Goal: Check status: Check status

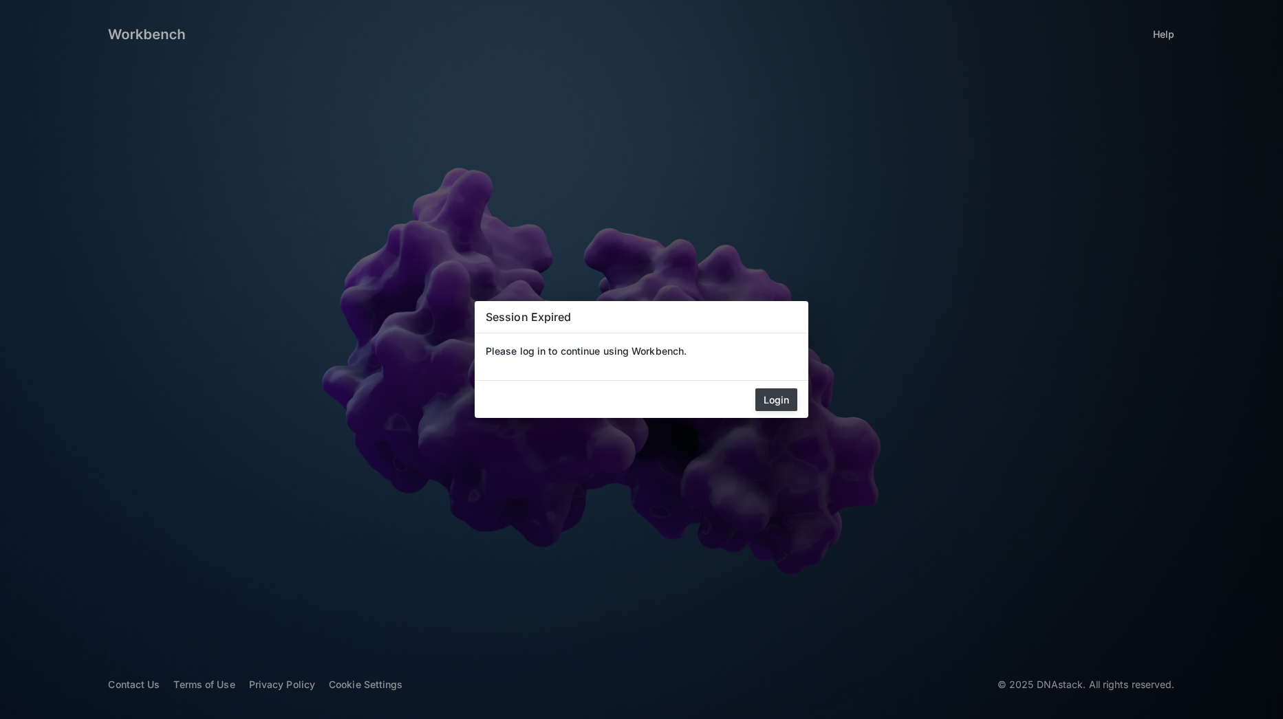
drag, startPoint x: 0, startPoint y: 0, endPoint x: 778, endPoint y: 395, distance: 872.4
click at [778, 395] on button "Login" at bounding box center [776, 400] width 42 height 23
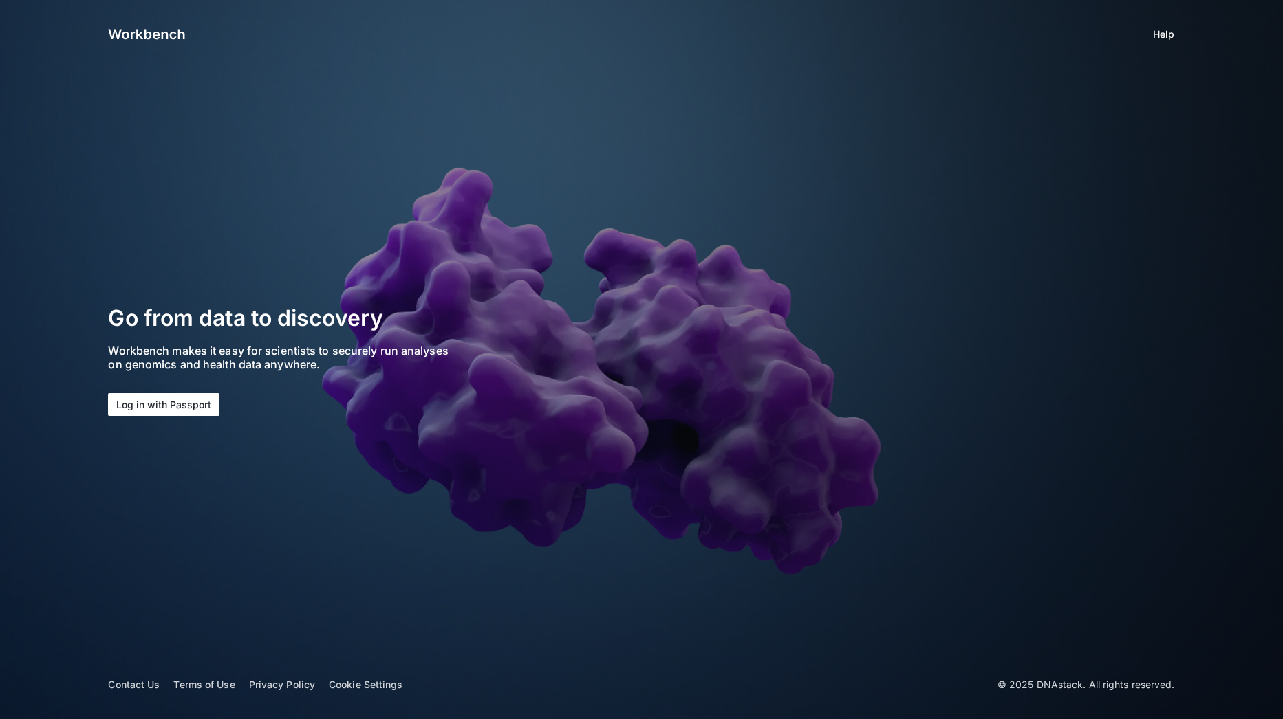
click at [181, 411] on button "Log in with Passport" at bounding box center [163, 404] width 111 height 23
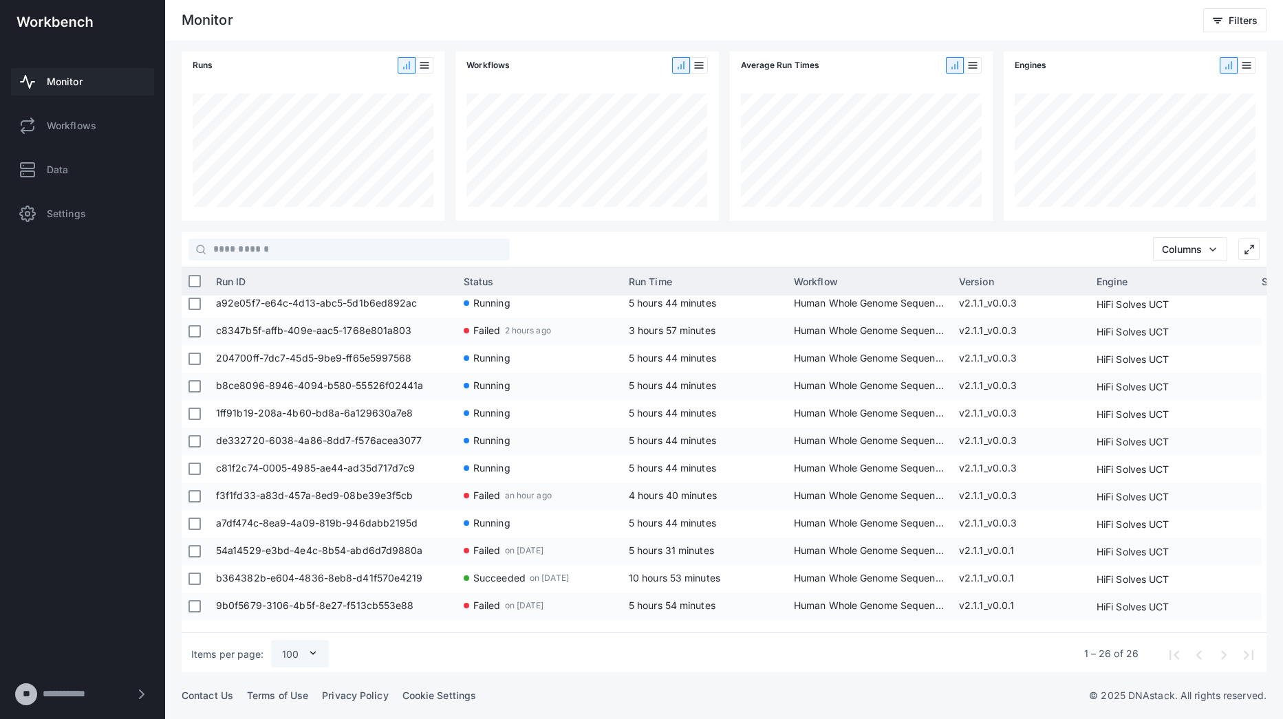
scroll to position [171, 0]
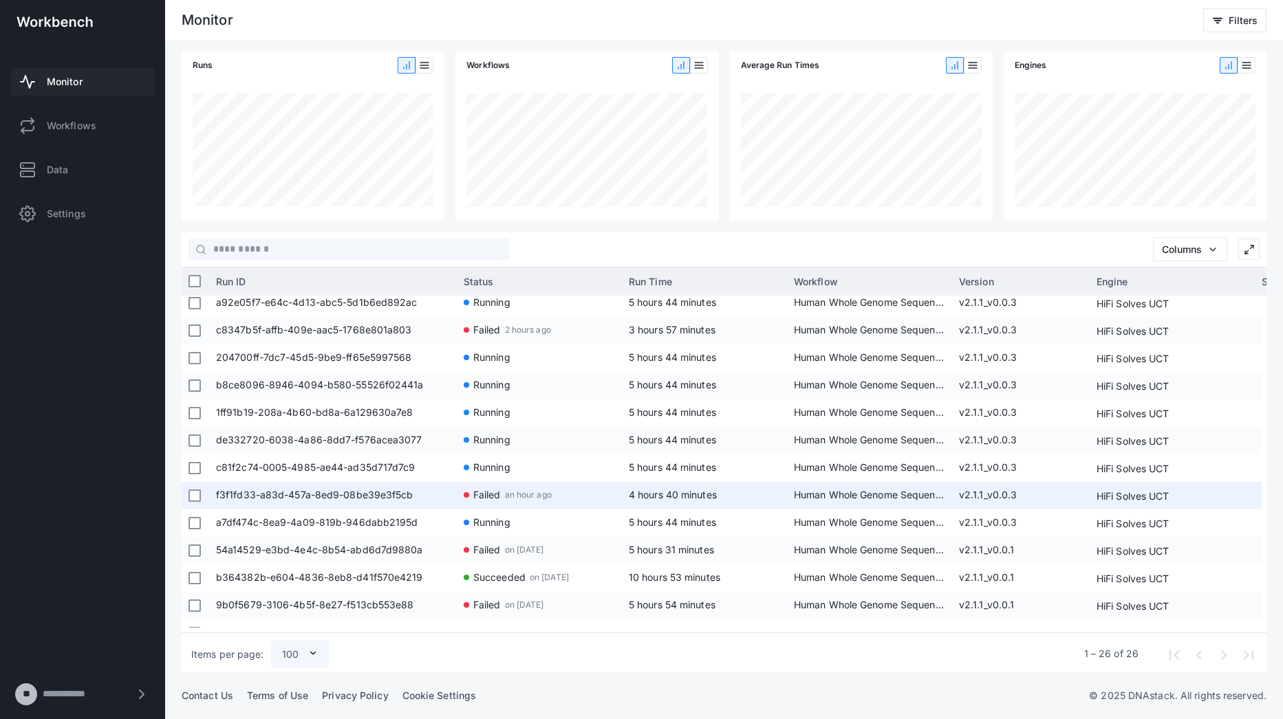
click at [325, 495] on span "f3f1fd33-a83d-457a-8ed9-08be39e3f5cb" at bounding box center [333, 496] width 234 height 28
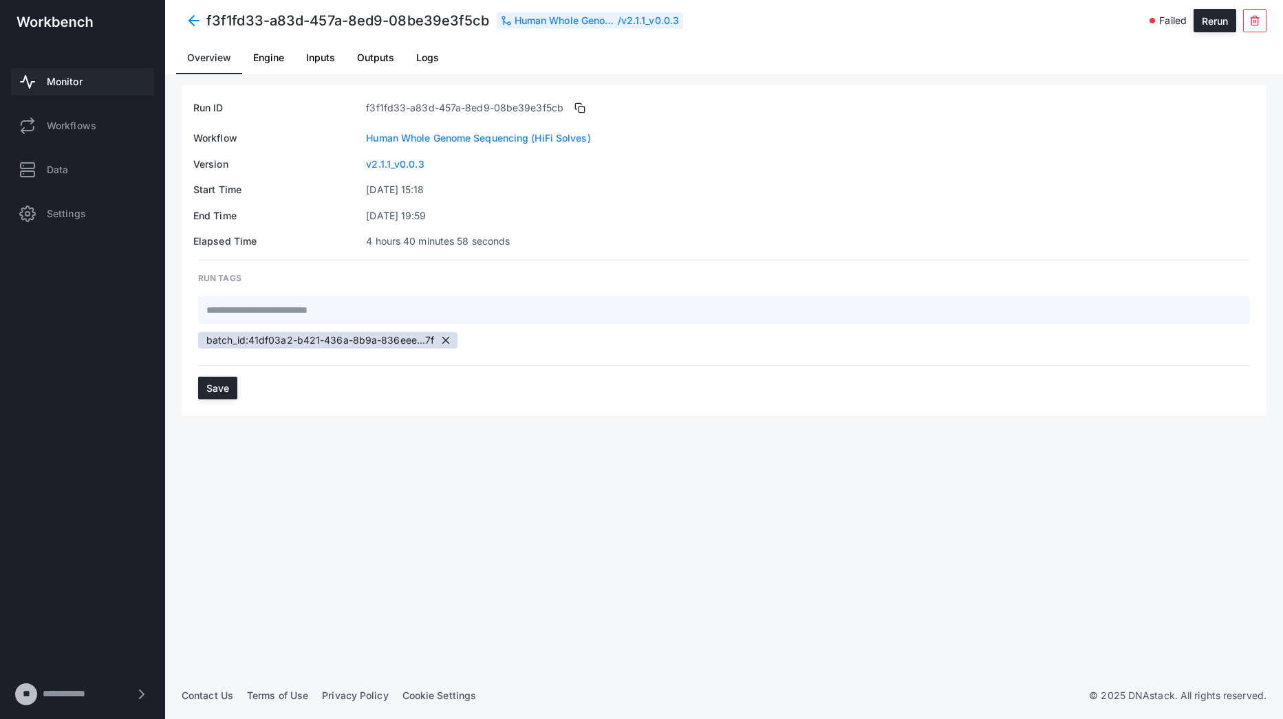
click at [325, 495] on div "Run ID f3f1fd33-a83d-457a-8ed9-08be39e3f5cb Workflow Human Whole Genome Sequenc…" at bounding box center [724, 378] width 1085 height 587
click at [425, 61] on span "Logs" at bounding box center [427, 58] width 23 height 10
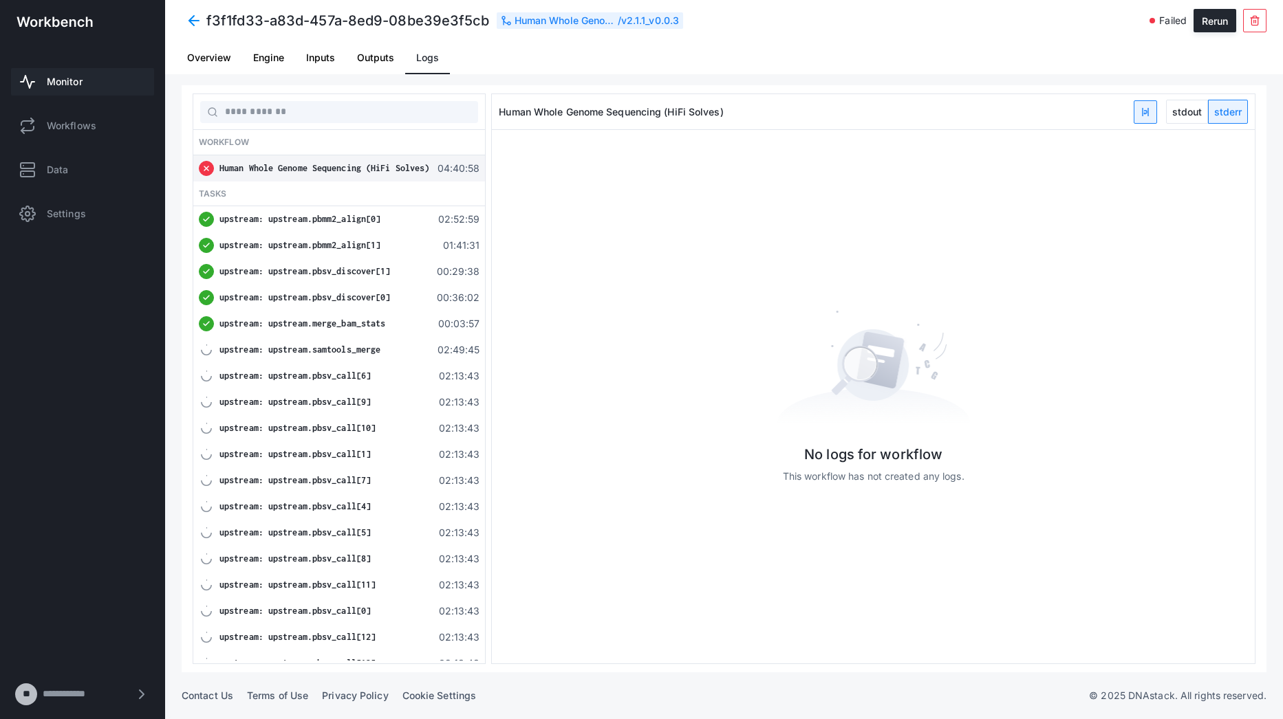
click at [1194, 111] on span "stdout" at bounding box center [1187, 111] width 41 height 23
click at [1231, 111] on span "stderr" at bounding box center [1228, 111] width 39 height 23
click at [374, 166] on span "Human Whole Genome Sequencing (HiFi Solves)" at bounding box center [324, 168] width 210 height 10
click at [348, 322] on span "upstream: upstream.merge_bam_stats" at bounding box center [302, 323] width 166 height 10
click at [380, 64] on span "Outputs" at bounding box center [375, 57] width 37 height 33
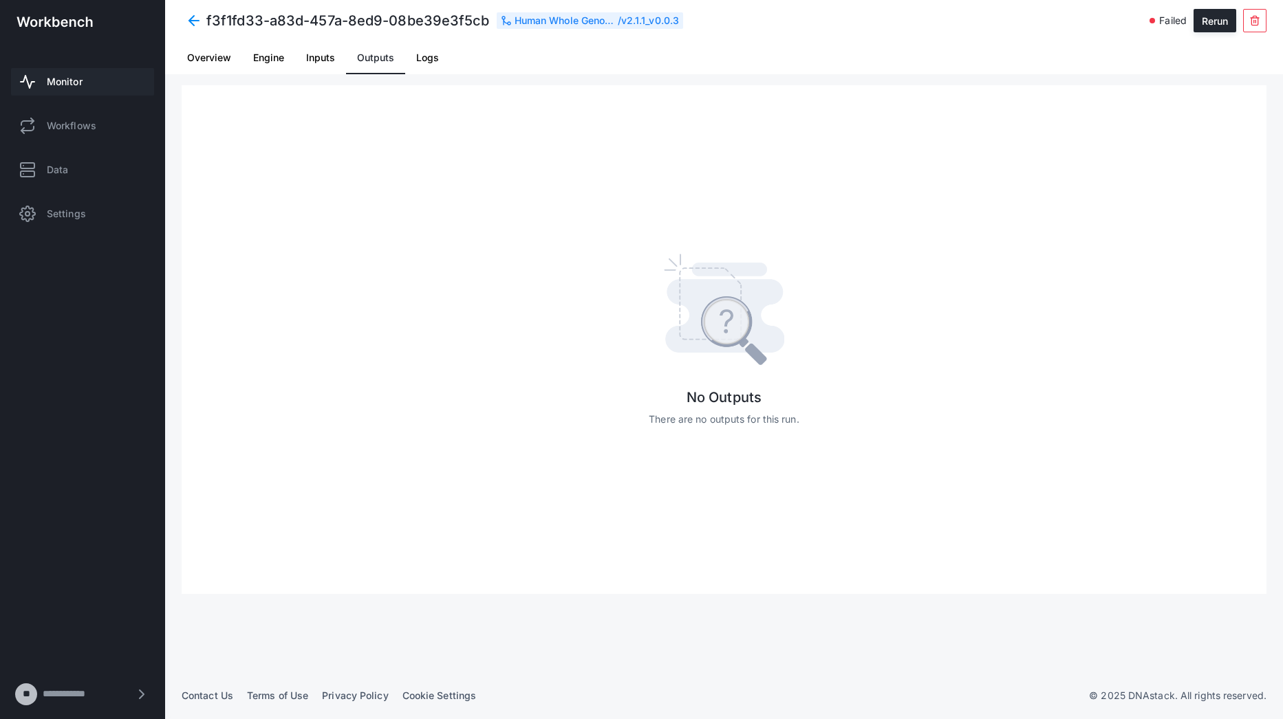
click at [307, 56] on span "Inputs" at bounding box center [320, 58] width 29 height 10
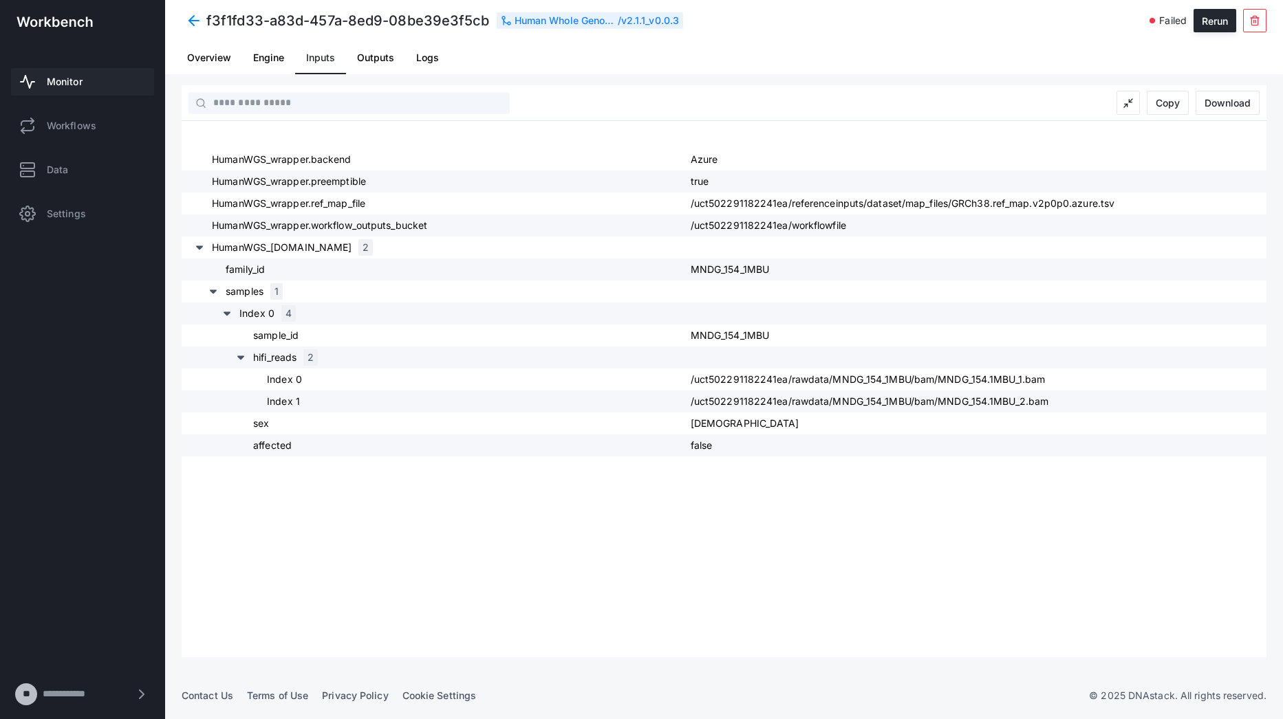
click at [380, 56] on span "Outputs" at bounding box center [375, 58] width 37 height 10
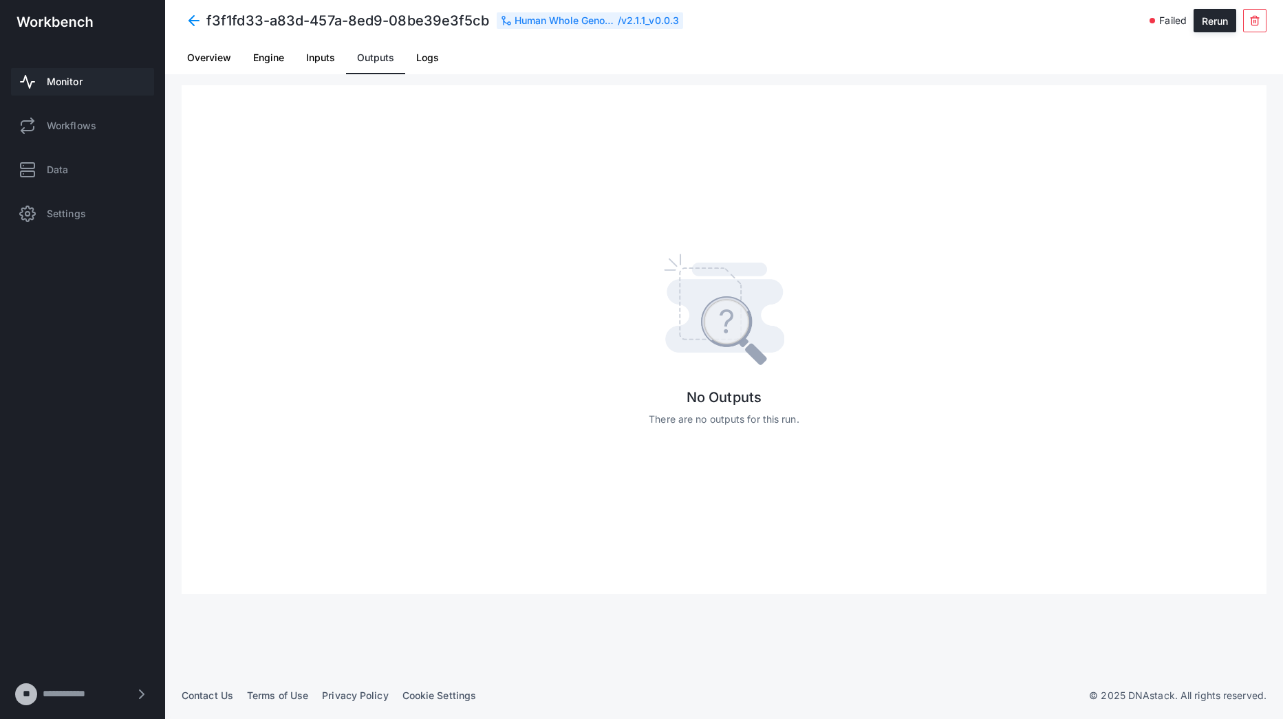
click at [420, 56] on span "Logs" at bounding box center [427, 58] width 23 height 10
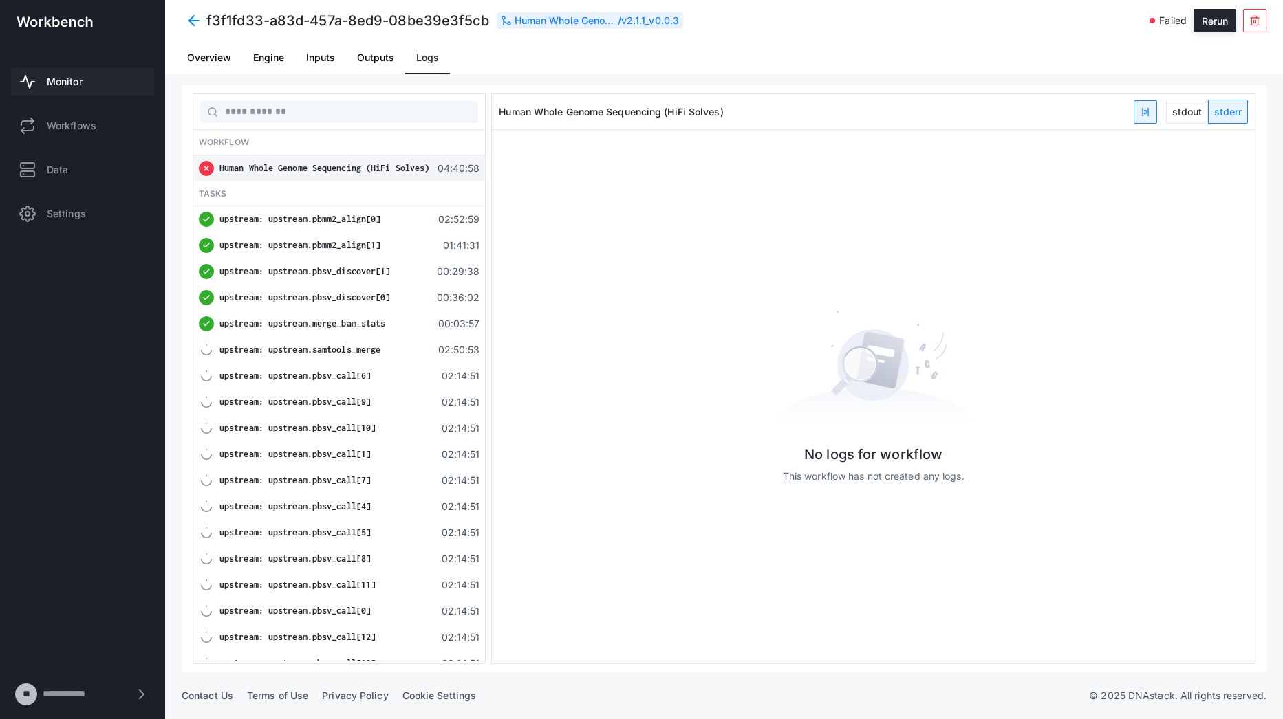
click at [270, 58] on span "Engine" at bounding box center [268, 58] width 31 height 10
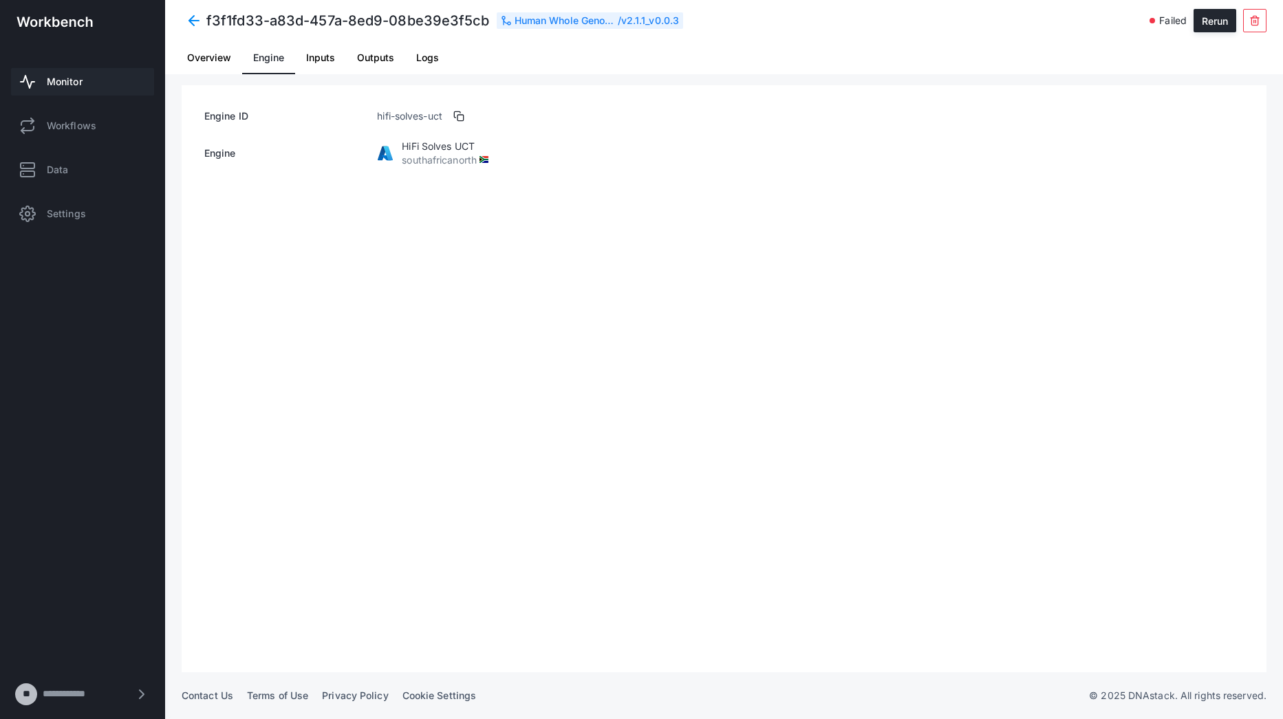
click at [206, 55] on span "Overview" at bounding box center [209, 58] width 44 height 10
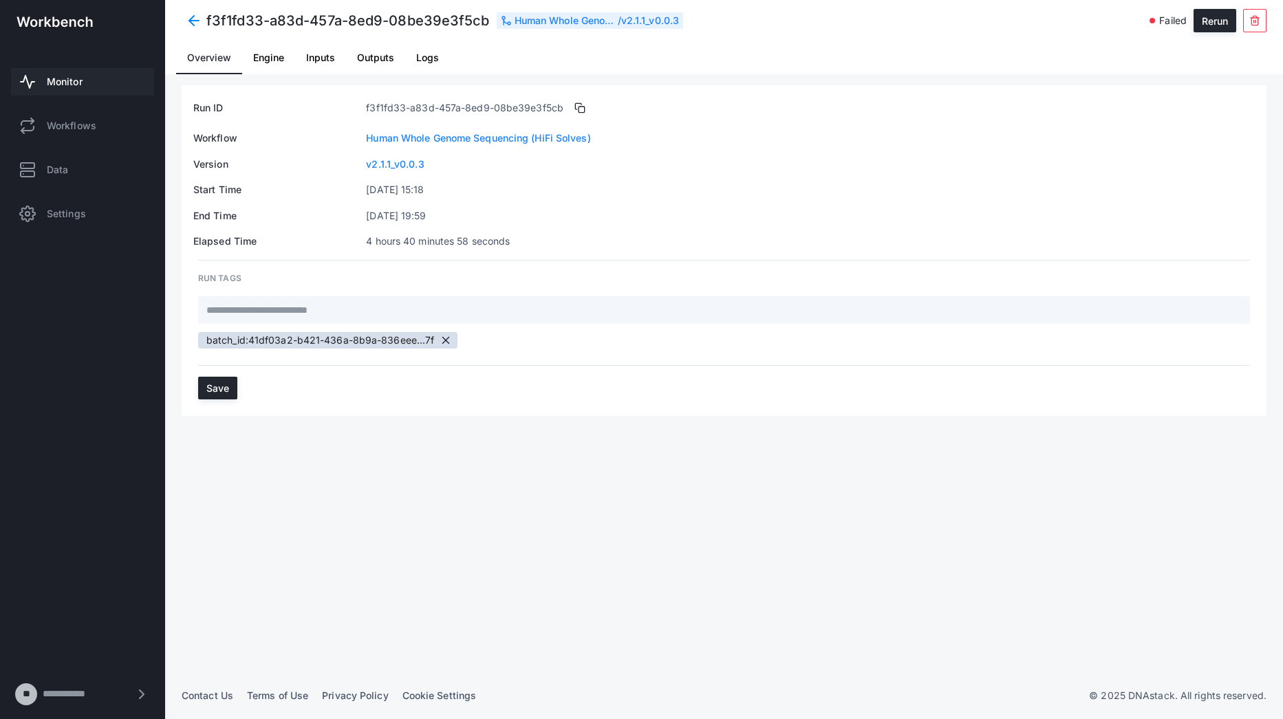
click at [184, 17] on span at bounding box center [194, 20] width 25 height 25
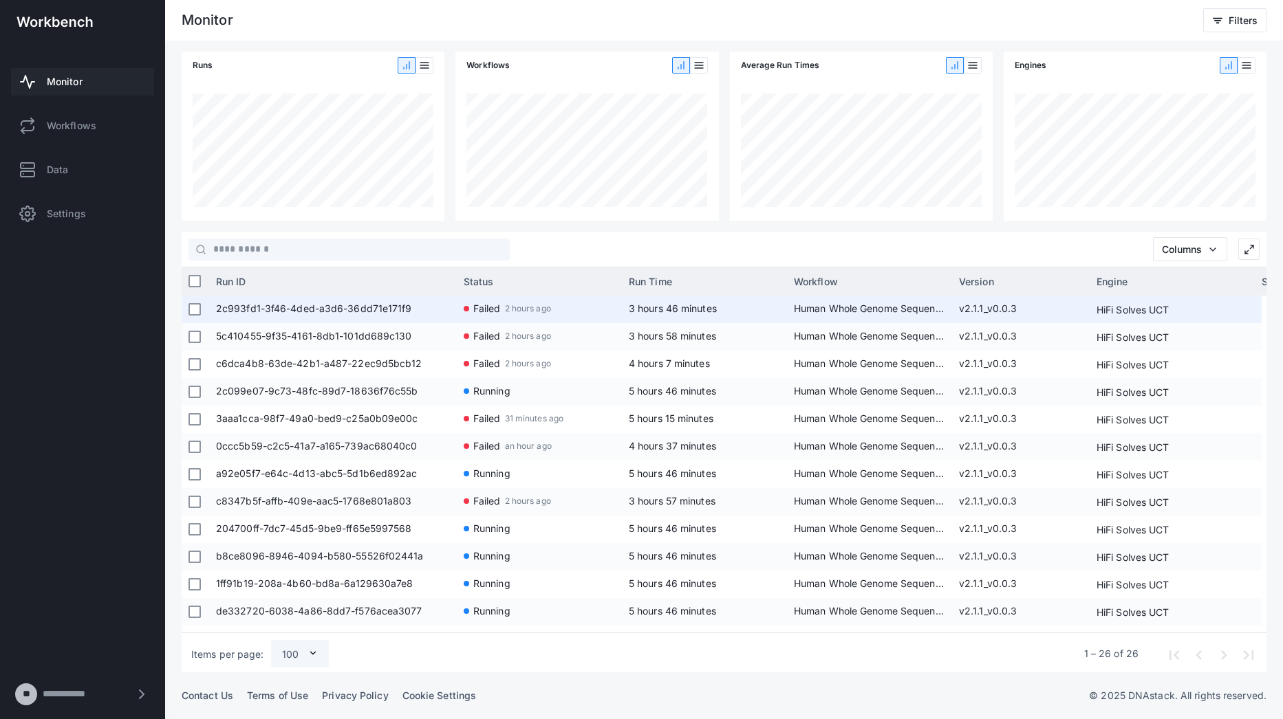
click at [348, 303] on span "2c993fd1-3f46-4ded-a3d6-36dd71e171f9" at bounding box center [333, 310] width 234 height 28
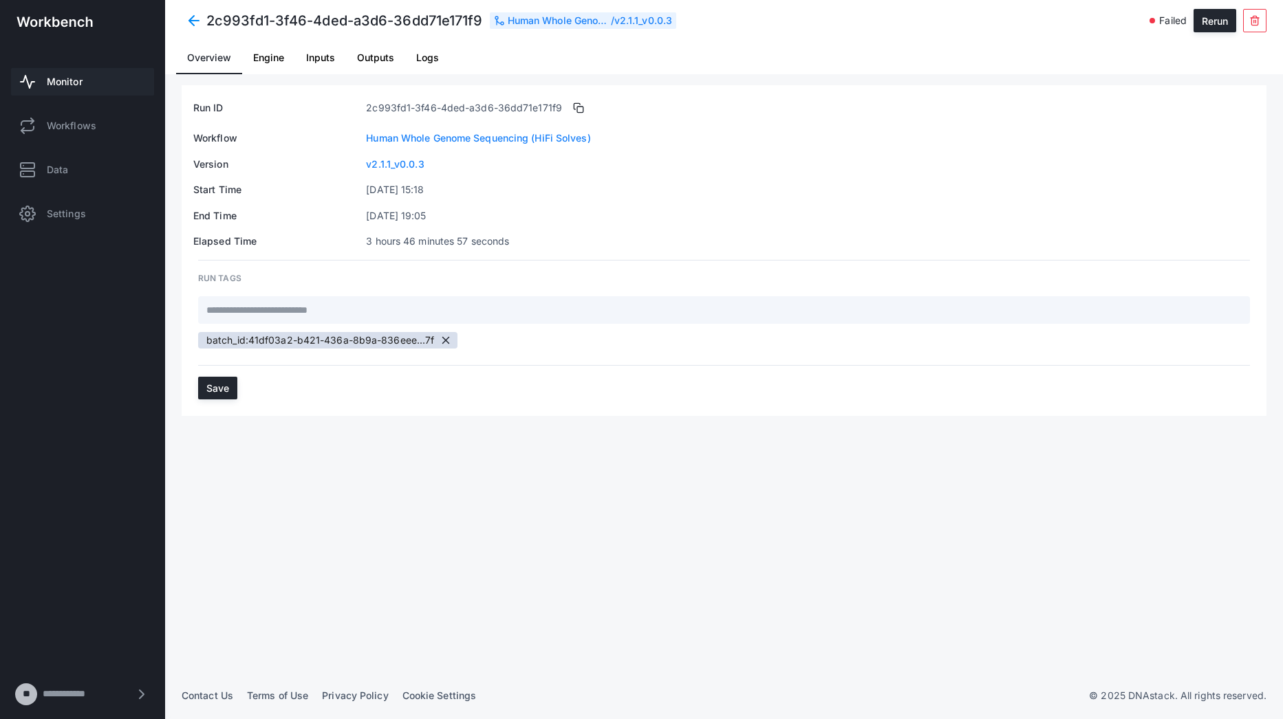
click at [422, 47] on span "Logs" at bounding box center [427, 57] width 23 height 33
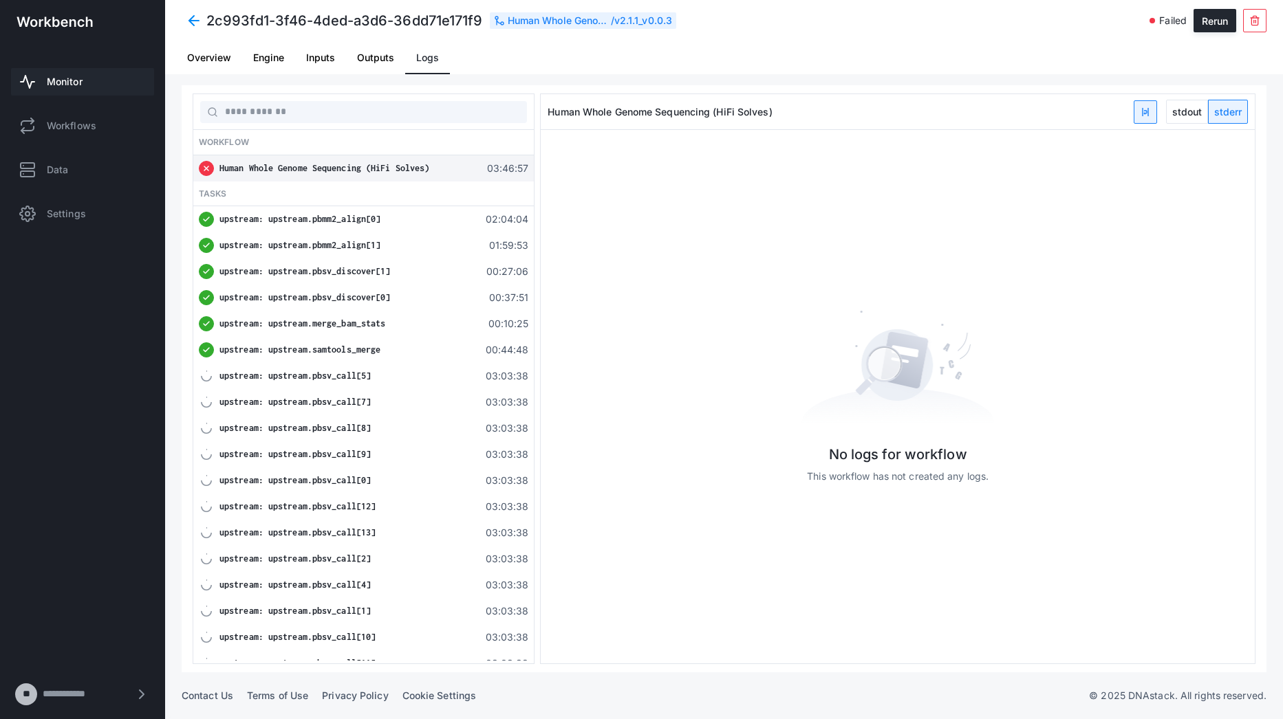
click at [190, 17] on span at bounding box center [194, 20] width 25 height 25
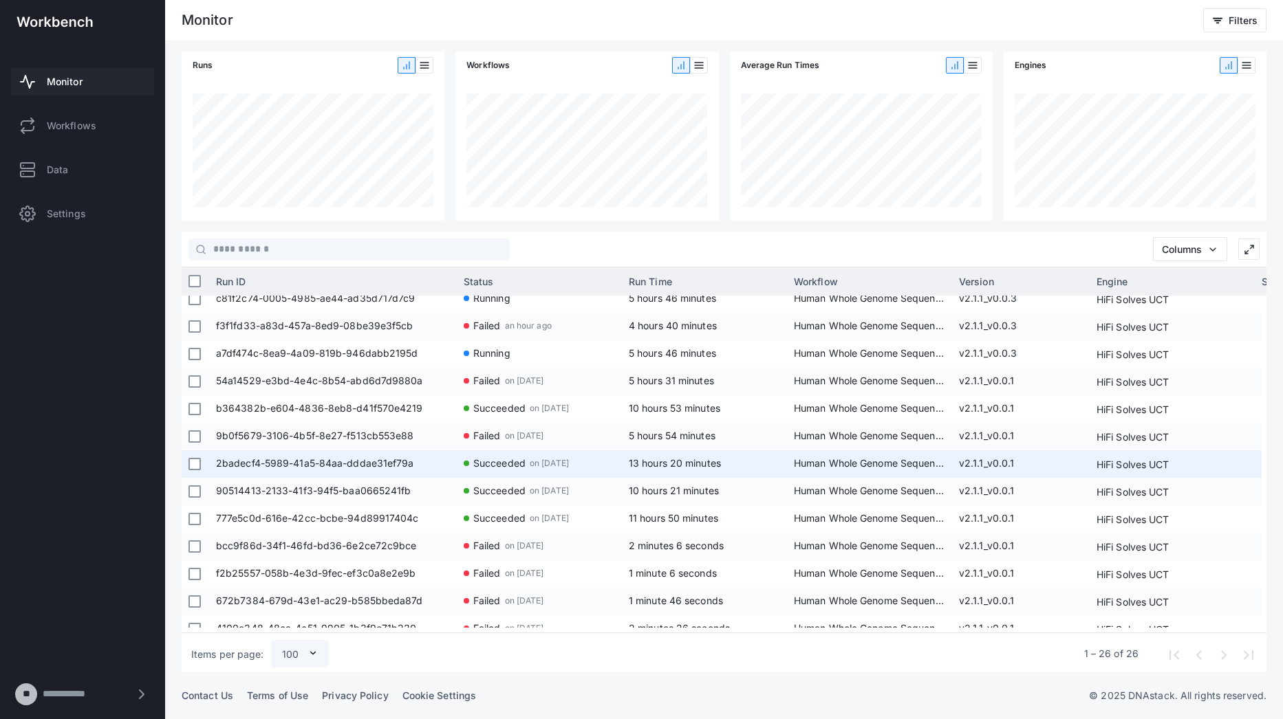
scroll to position [321, 0]
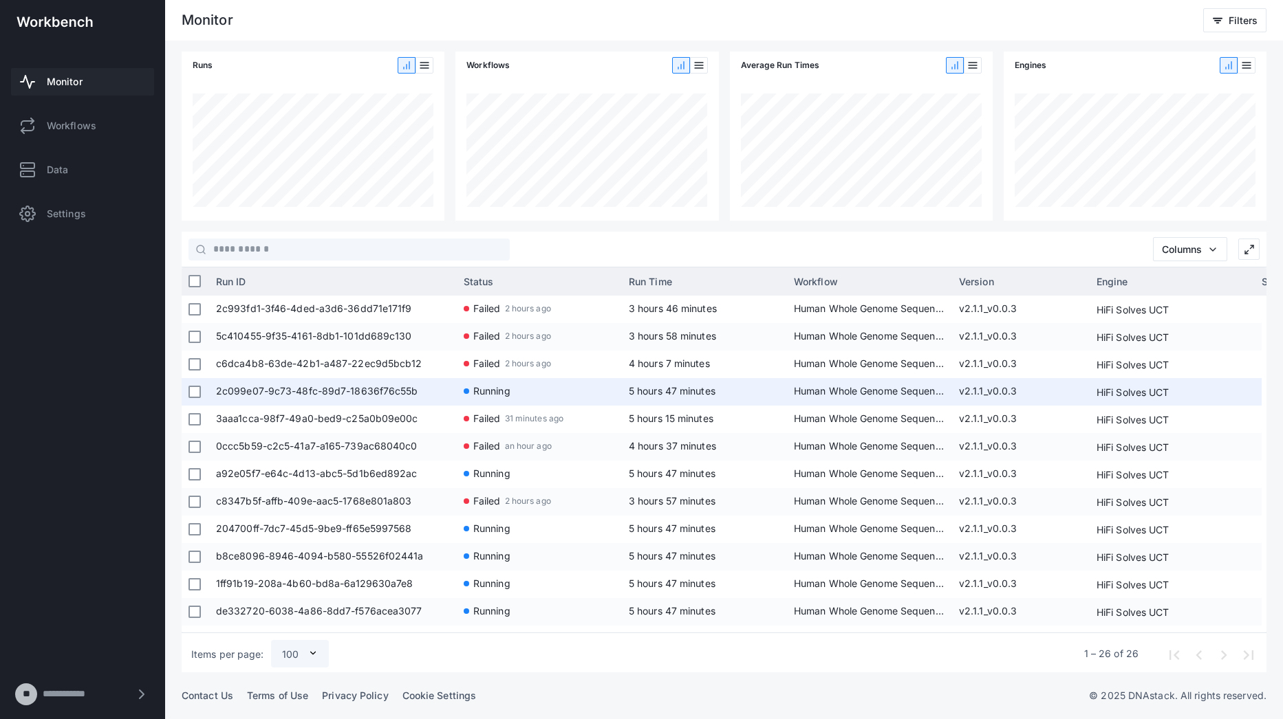
click at [350, 393] on span "2c099e07-9c73-48fc-89d7-18636f76c55b" at bounding box center [333, 392] width 234 height 28
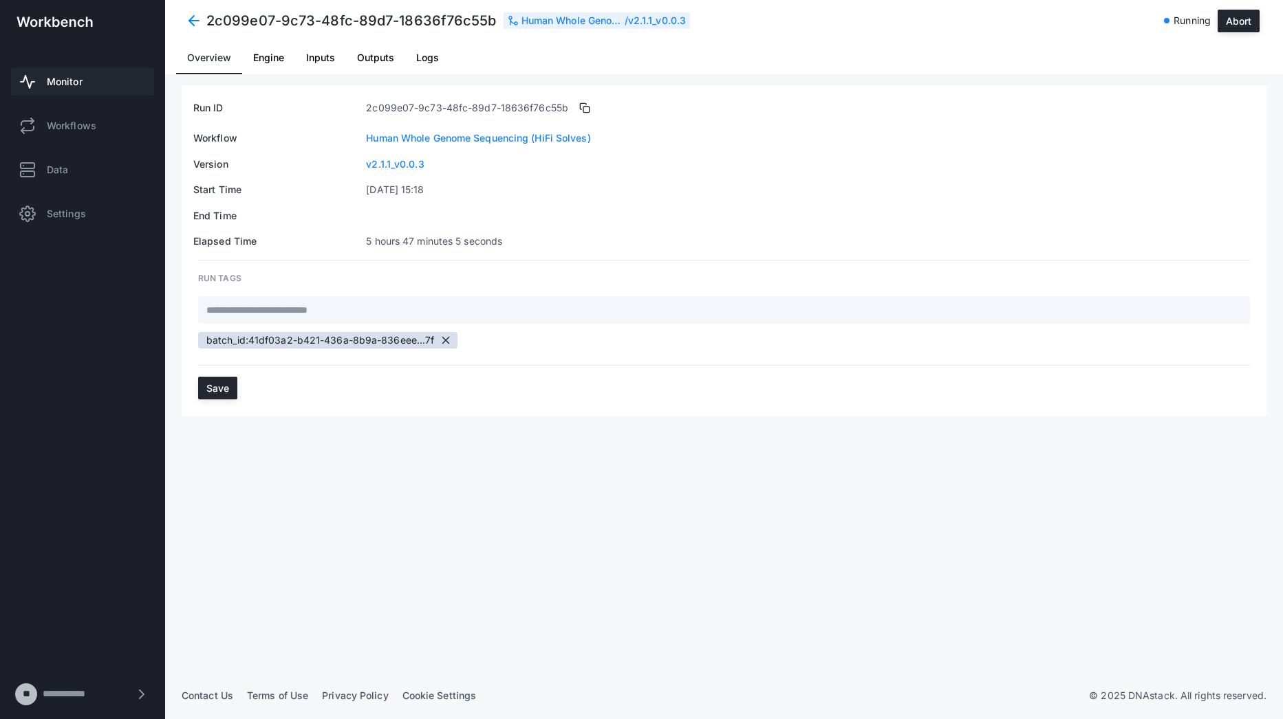
click at [429, 57] on span "Logs" at bounding box center [427, 58] width 23 height 10
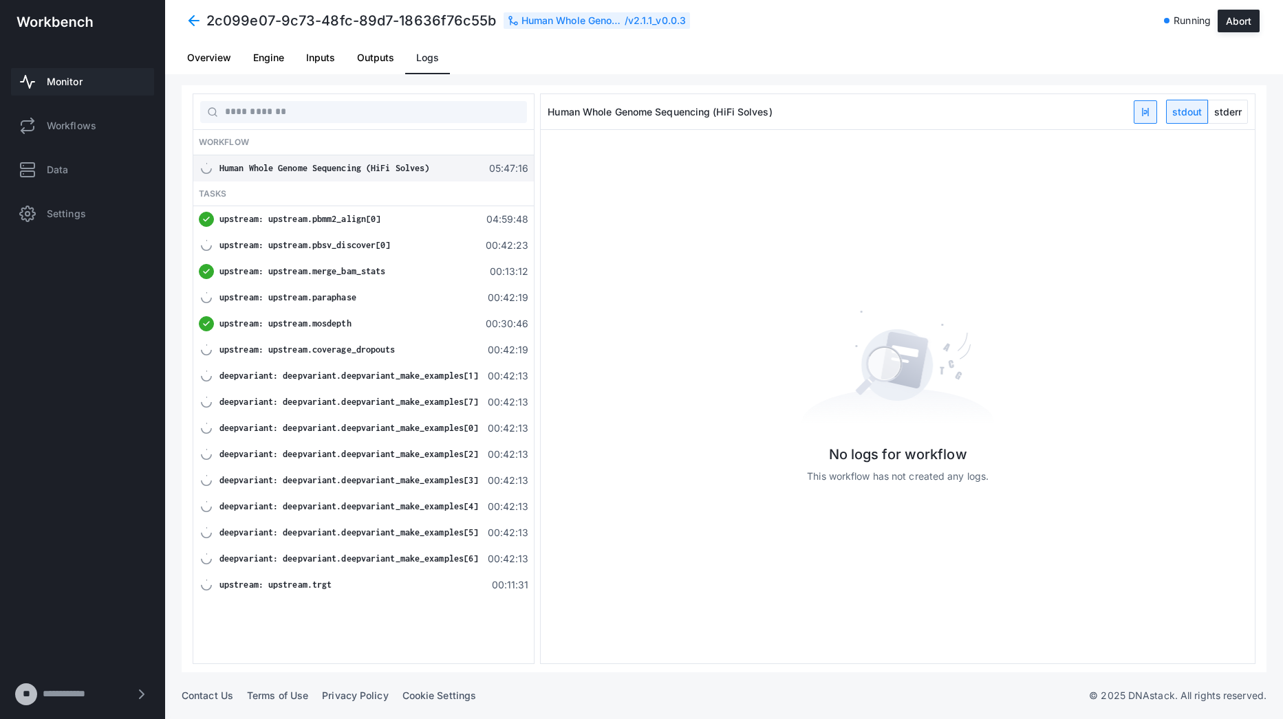
click at [197, 54] on span "Overview" at bounding box center [209, 58] width 44 height 10
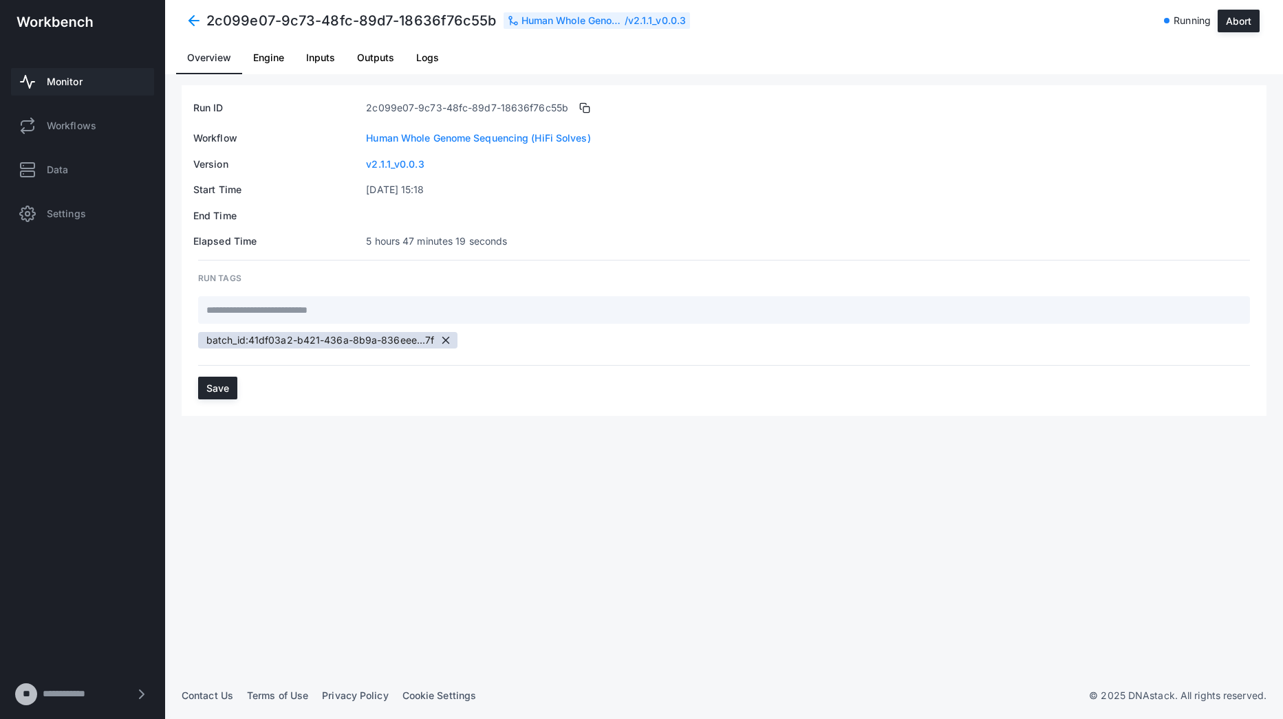
click at [189, 20] on span at bounding box center [194, 20] width 25 height 25
